Goal: Task Accomplishment & Management: Use online tool/utility

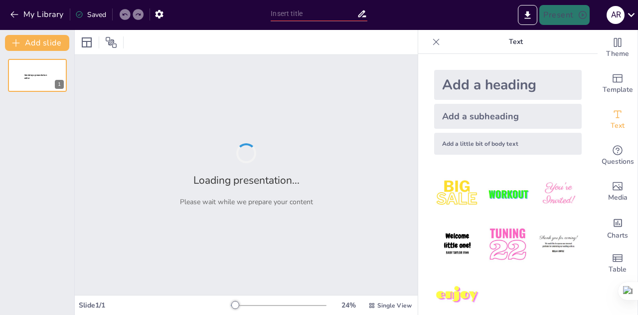
type input "De lo Real a lo Onírico: Un Análisis de los Mundos en la Literatura"
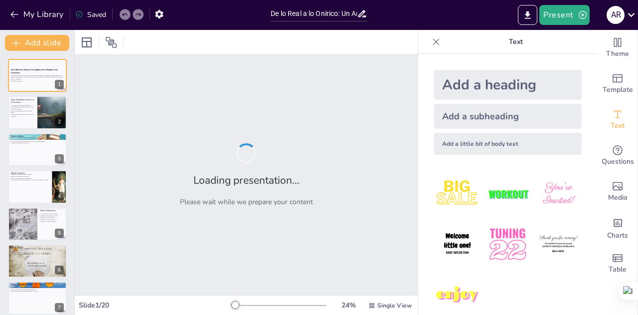
checkbox input "true"
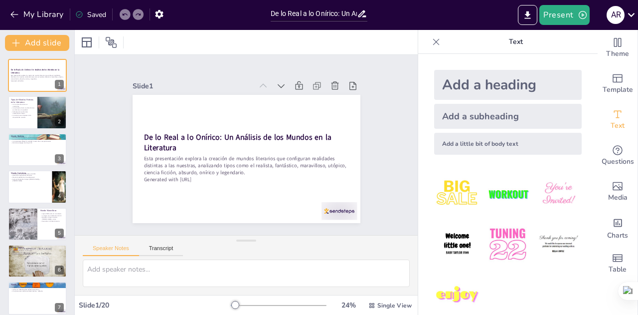
checkbox input "true"
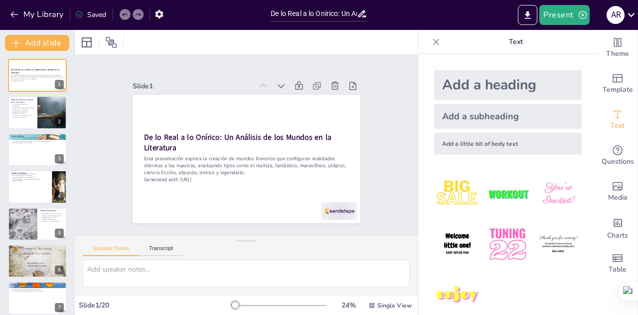
checkbox input "true"
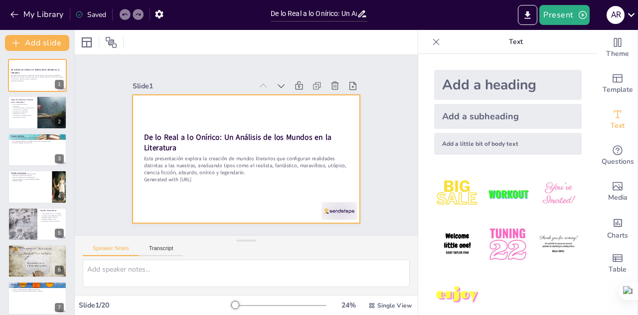
checkbox input "true"
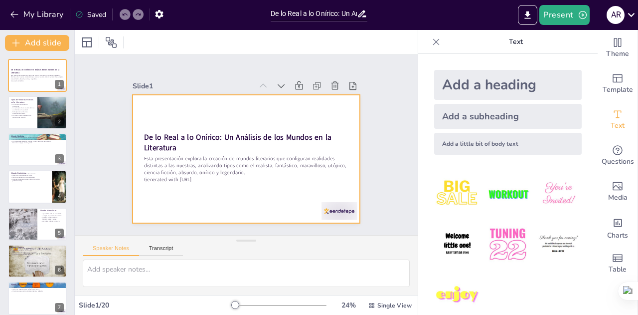
checkbox input "true"
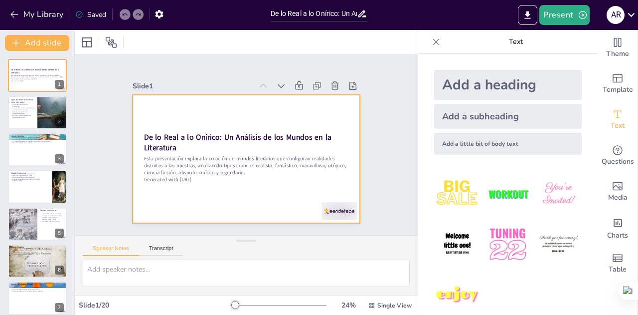
checkbox input "true"
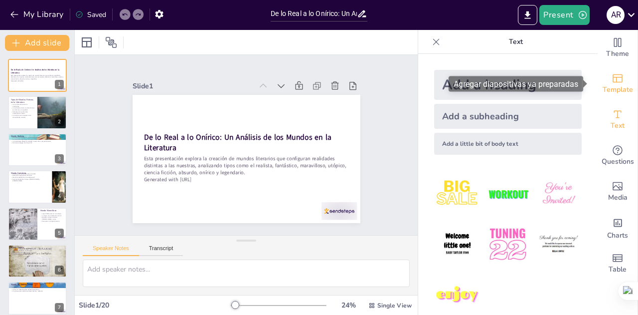
click at [613, 83] on icon "Add ready made slides" at bounding box center [618, 78] width 12 height 12
checkbox input "true"
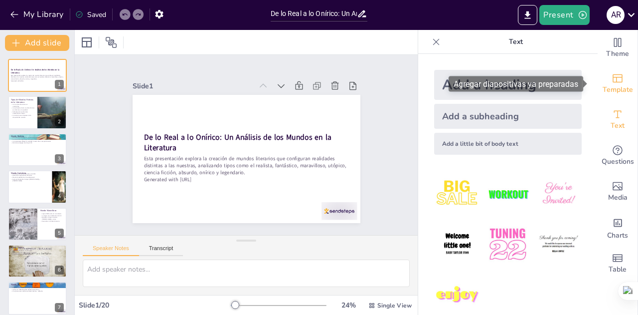
checkbox input "true"
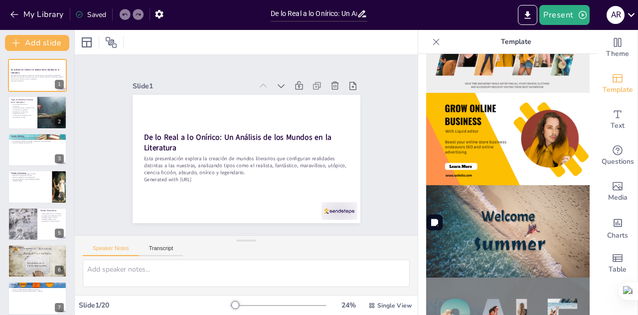
scroll to position [108, 0]
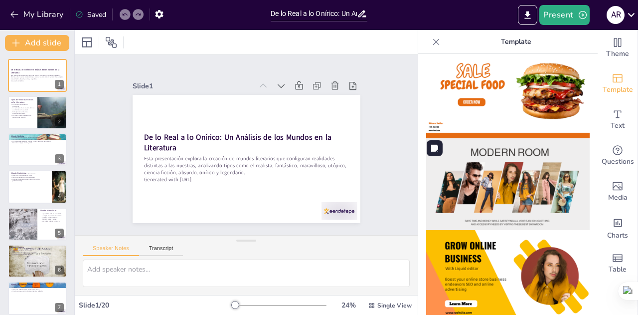
click at [517, 182] on img at bounding box center [508, 184] width 164 height 92
checkbox input "true"
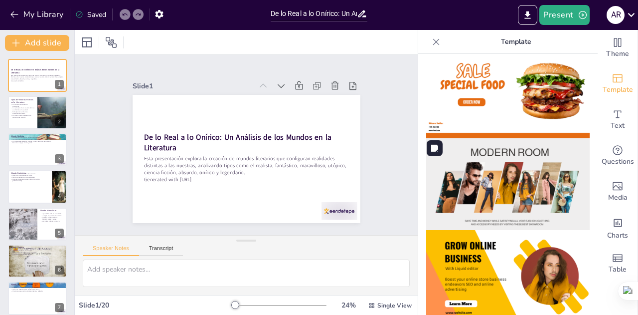
checkbox input "true"
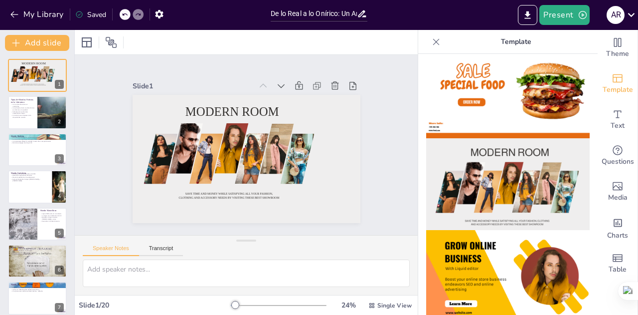
checkbox input "true"
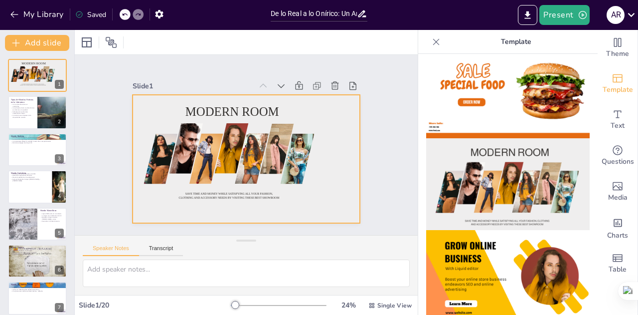
checkbox input "true"
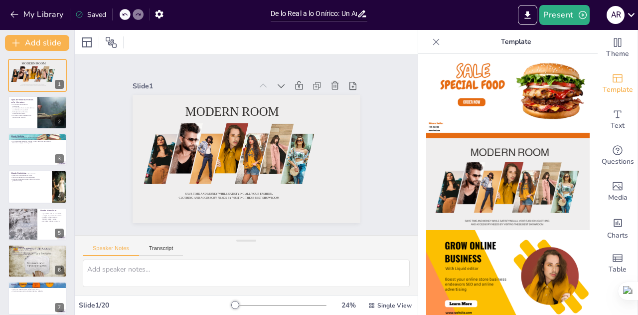
checkbox input "true"
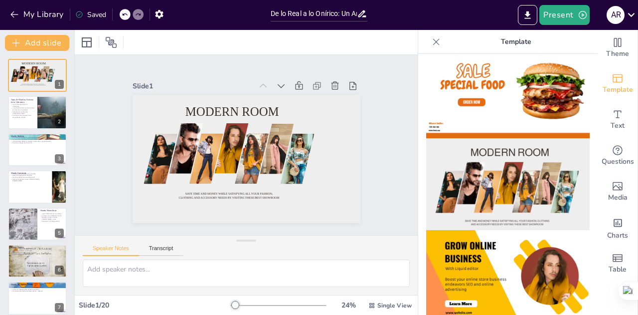
click at [126, 15] on icon at bounding box center [125, 14] width 6 height 6
checkbox input "true"
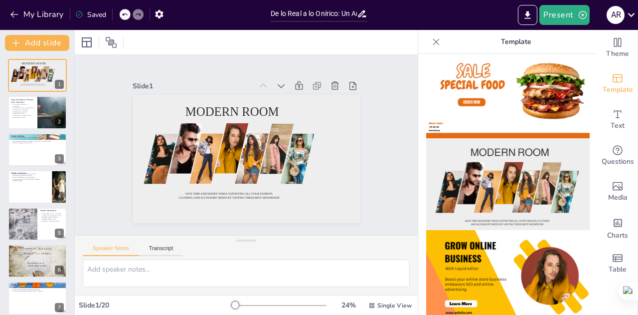
checkbox input "true"
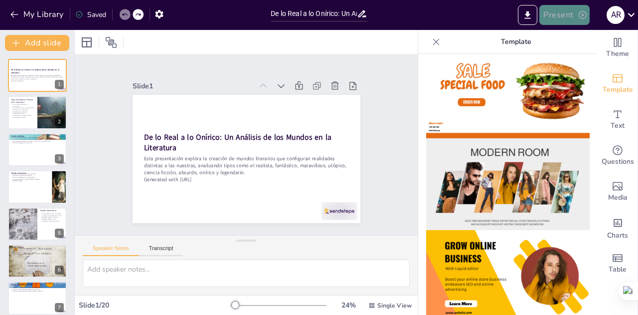
click at [561, 9] on button "Present" at bounding box center [565, 15] width 50 height 20
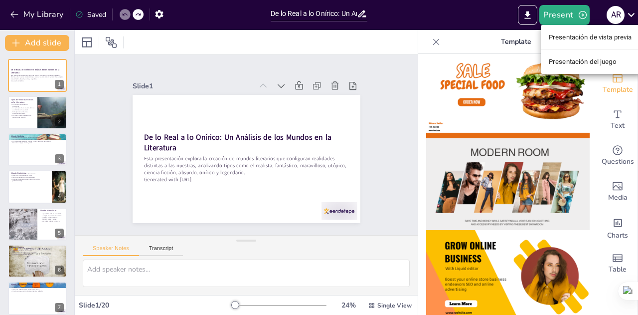
click at [556, 61] on font "Presentación del juego" at bounding box center [583, 61] width 68 height 7
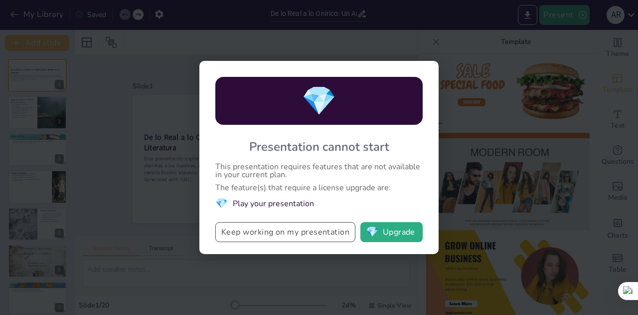
click at [286, 236] on button "Keep working on my presentation" at bounding box center [285, 232] width 140 height 20
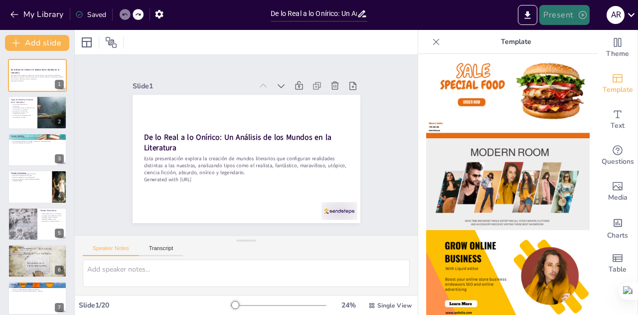
click at [578, 18] on icon "button" at bounding box center [583, 15] width 10 height 10
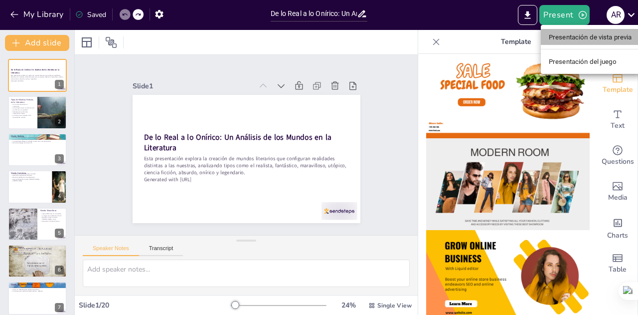
click at [573, 39] on font "Presentación de vista previa" at bounding box center [590, 36] width 83 height 7
